Goal: Transaction & Acquisition: Subscribe to service/newsletter

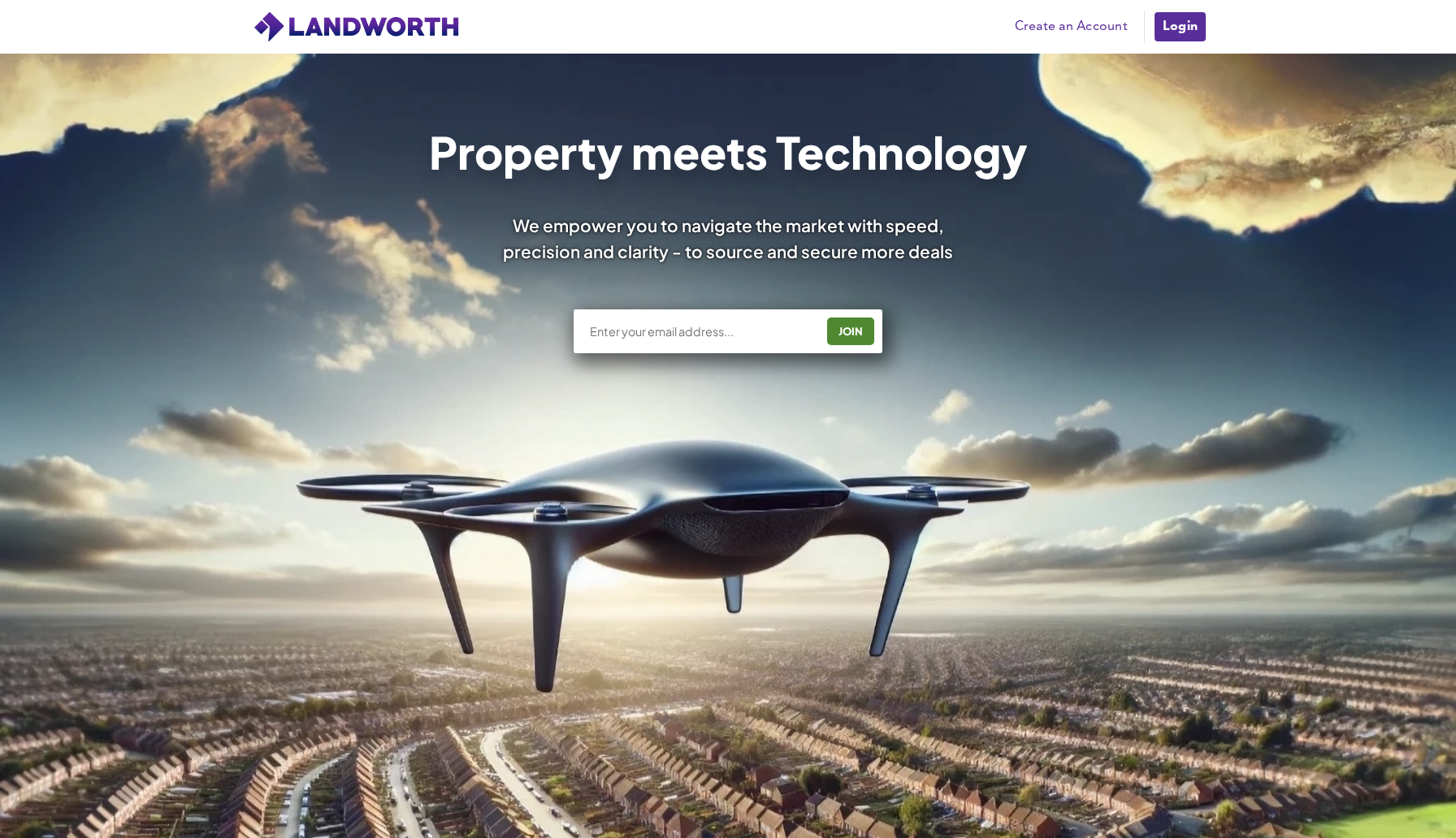
click at [365, 30] on img at bounding box center [356, 27] width 207 height 33
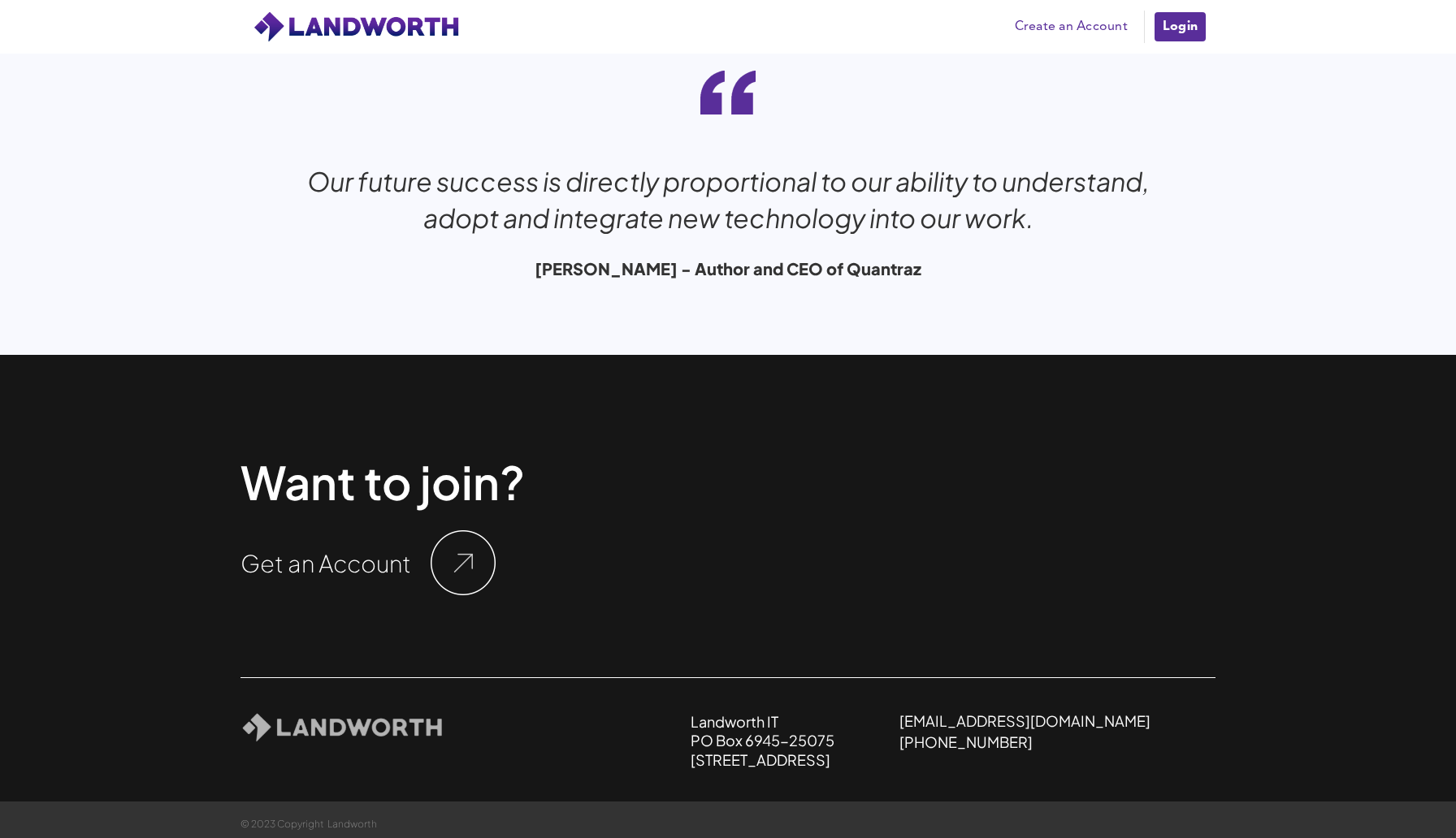
scroll to position [5396, 0]
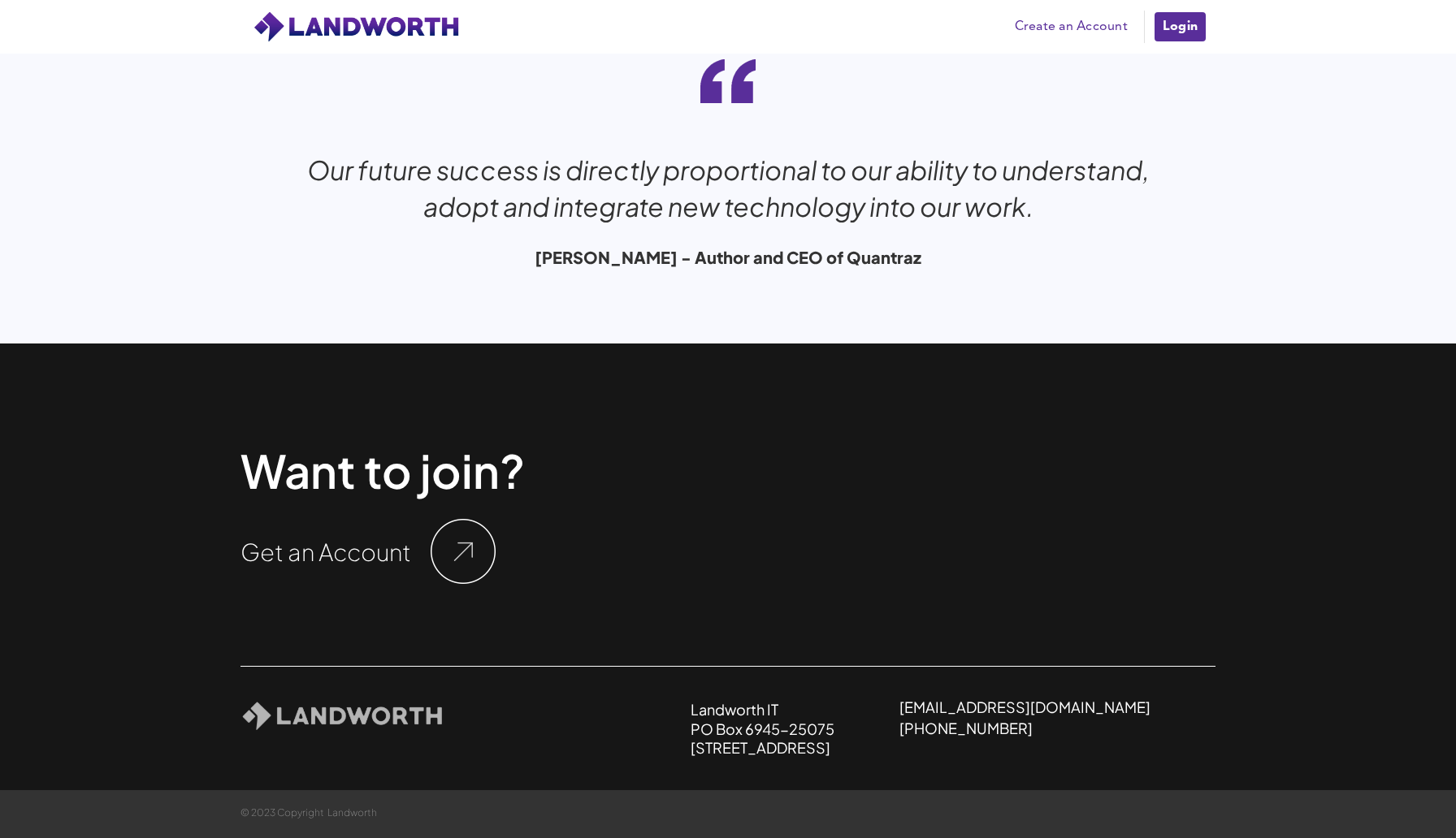
click at [409, 559] on h1 "Get an Account" at bounding box center [326, 552] width 170 height 24
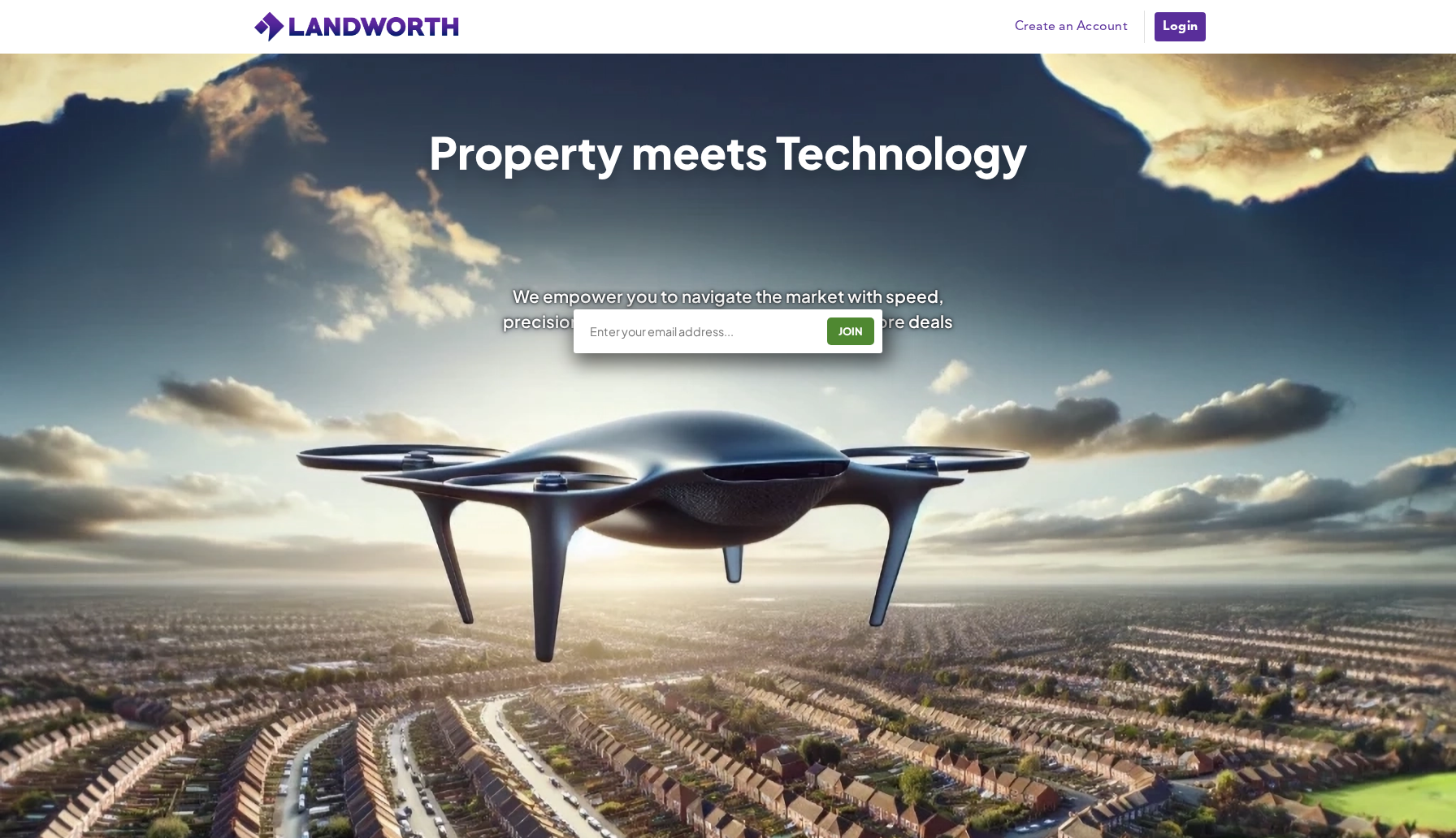
scroll to position [0, 0]
